Goal: Transaction & Acquisition: Purchase product/service

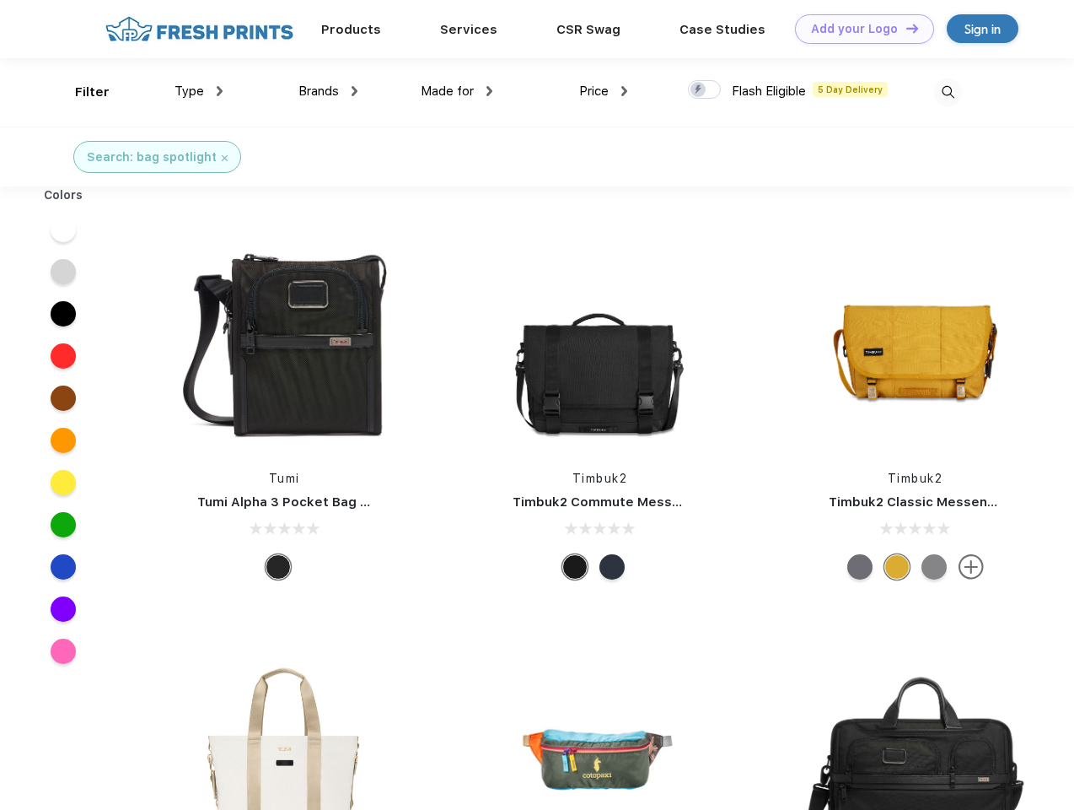
scroll to position [1, 0]
click at [859, 29] on link "Add your Logo Design Tool" at bounding box center [864, 29] width 139 height 30
click at [0, 0] on div "Design Tool" at bounding box center [0, 0] width 0 height 0
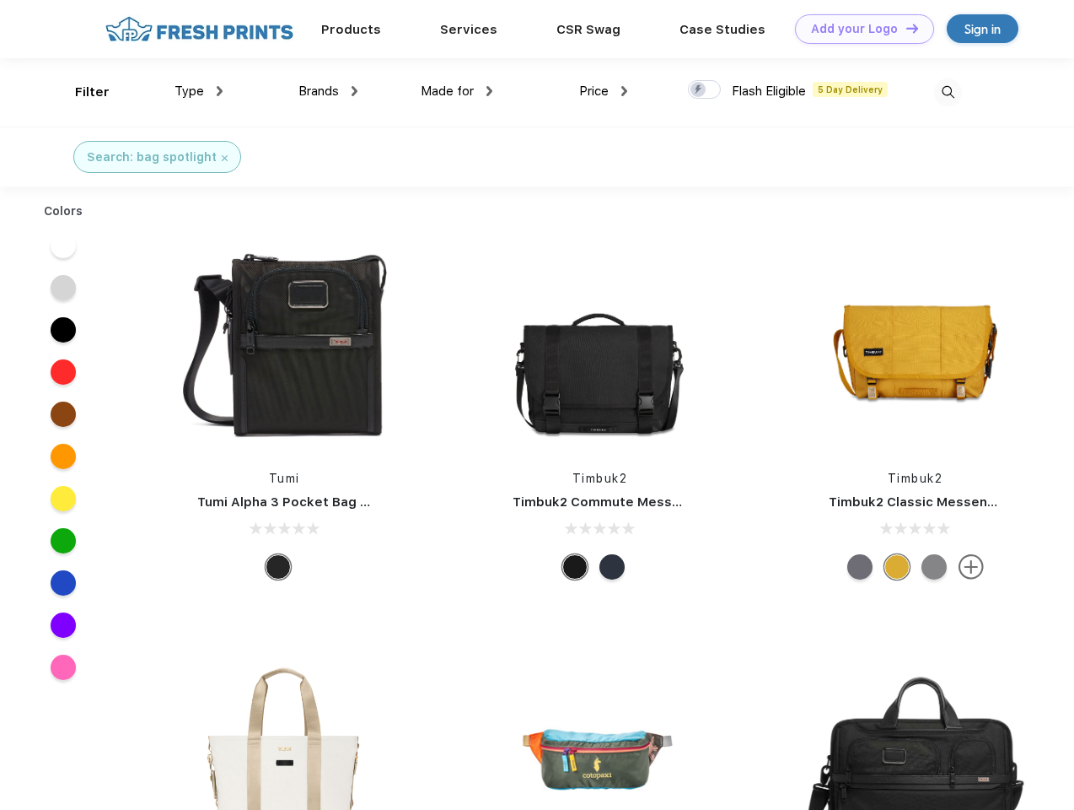
click at [905, 28] on link "Add your Logo Design Tool" at bounding box center [864, 29] width 139 height 30
click at [81, 92] on div "Filter" at bounding box center [92, 92] width 35 height 19
click at [199, 91] on span "Type" at bounding box center [190, 90] width 30 height 15
click at [328, 91] on span "Brands" at bounding box center [319, 90] width 40 height 15
click at [457, 91] on span "Made for" at bounding box center [447, 90] width 53 height 15
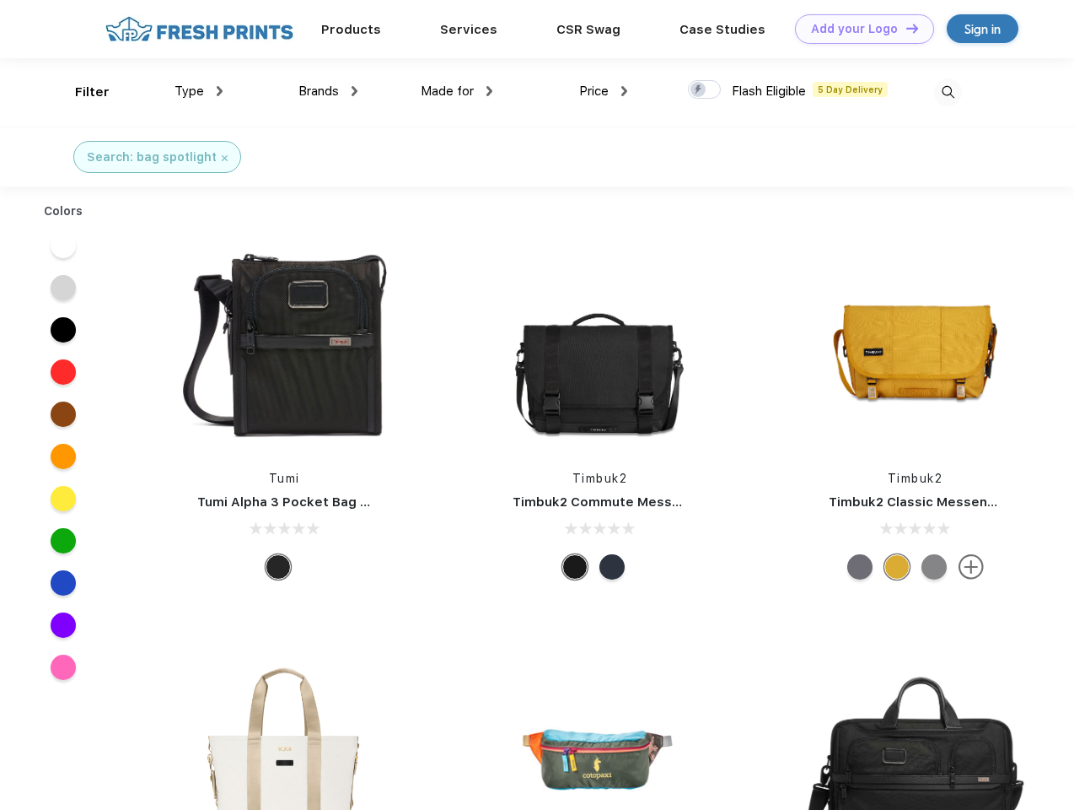
click at [604, 91] on span "Price" at bounding box center [594, 90] width 30 height 15
